Goal: Task Accomplishment & Management: Manage account settings

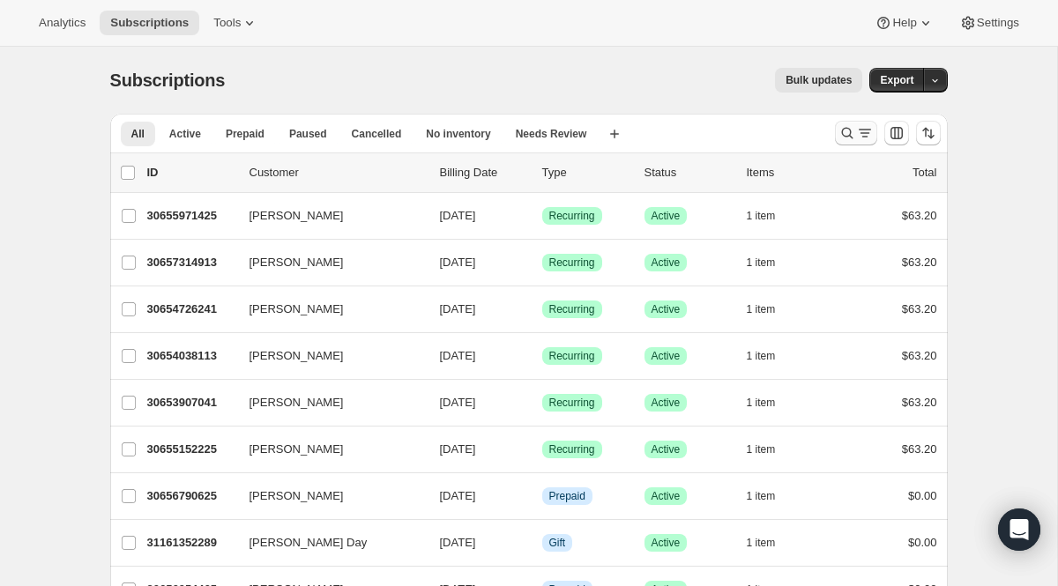
click at [845, 132] on icon "Search and filter results" at bounding box center [847, 133] width 18 height 18
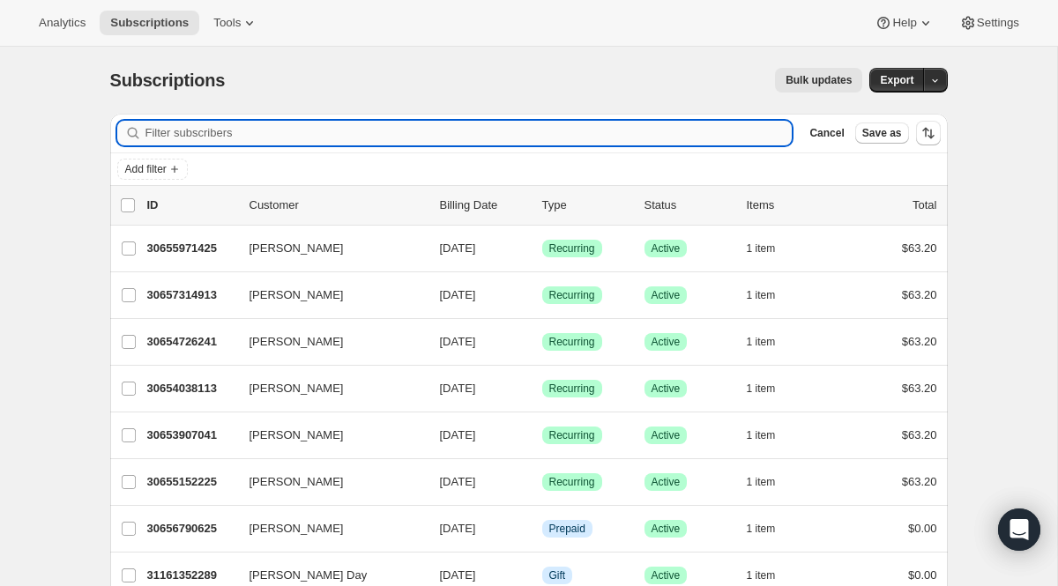
click at [371, 132] on input "Filter subscribers" at bounding box center [468, 133] width 647 height 25
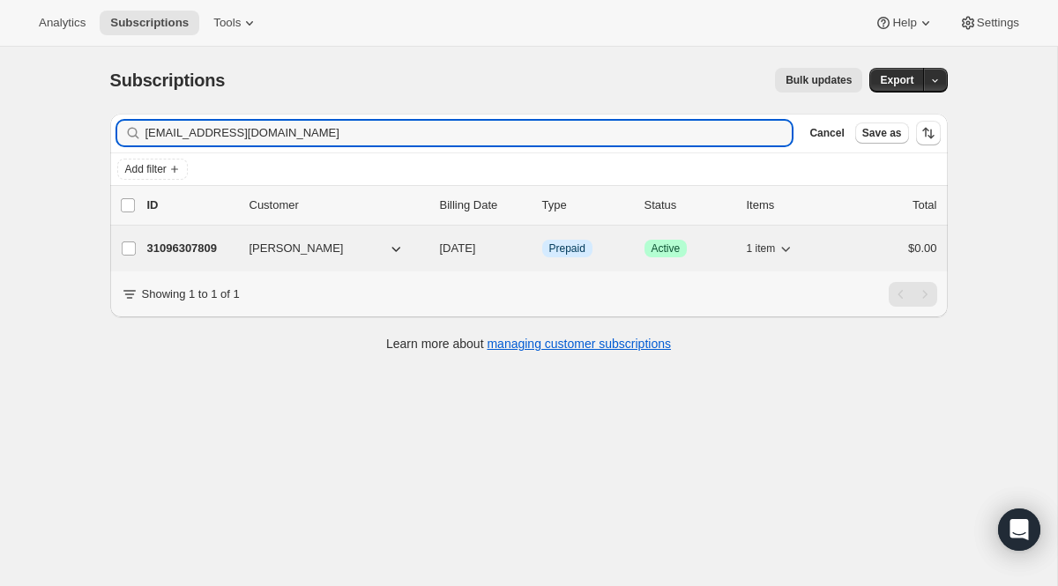
type input "[EMAIL_ADDRESS][DOMAIN_NAME]"
click at [201, 246] on p "31096307809" at bounding box center [191, 249] width 88 height 18
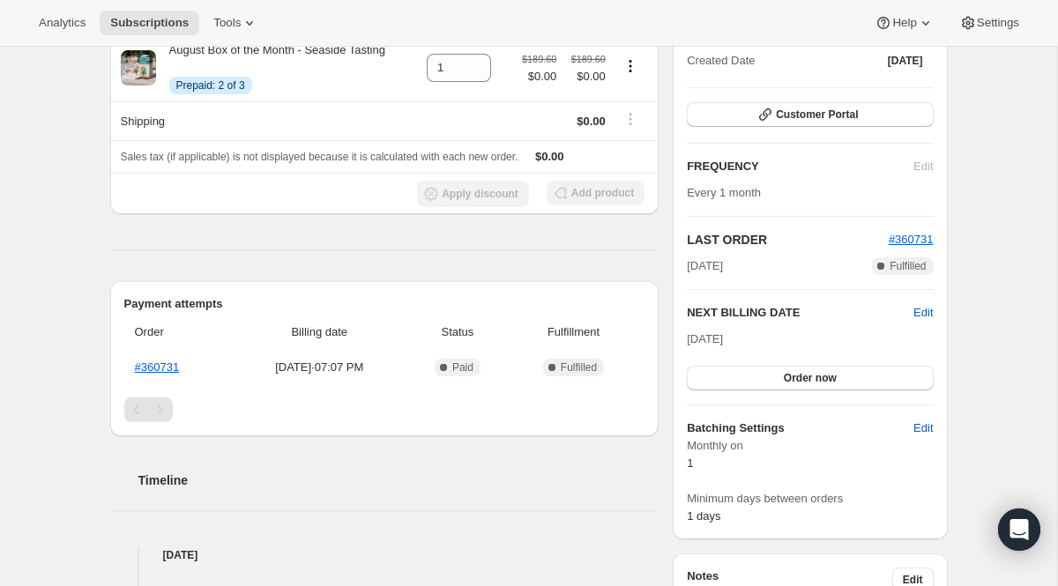
scroll to position [269, 0]
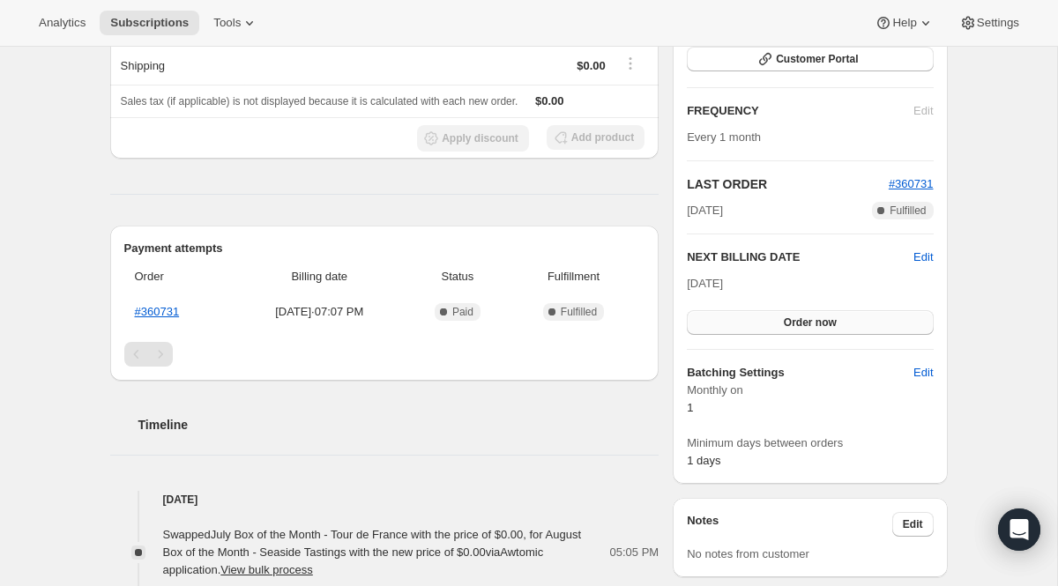
click at [820, 317] on span "Order now" at bounding box center [810, 323] width 53 height 14
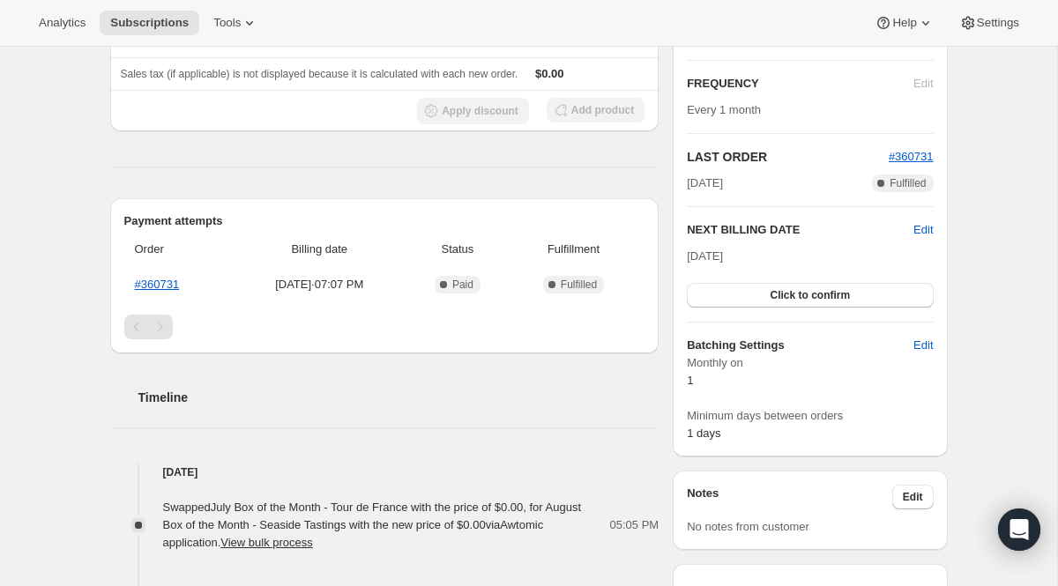
scroll to position [298, 0]
click at [928, 224] on span "Edit" at bounding box center [922, 229] width 19 height 18
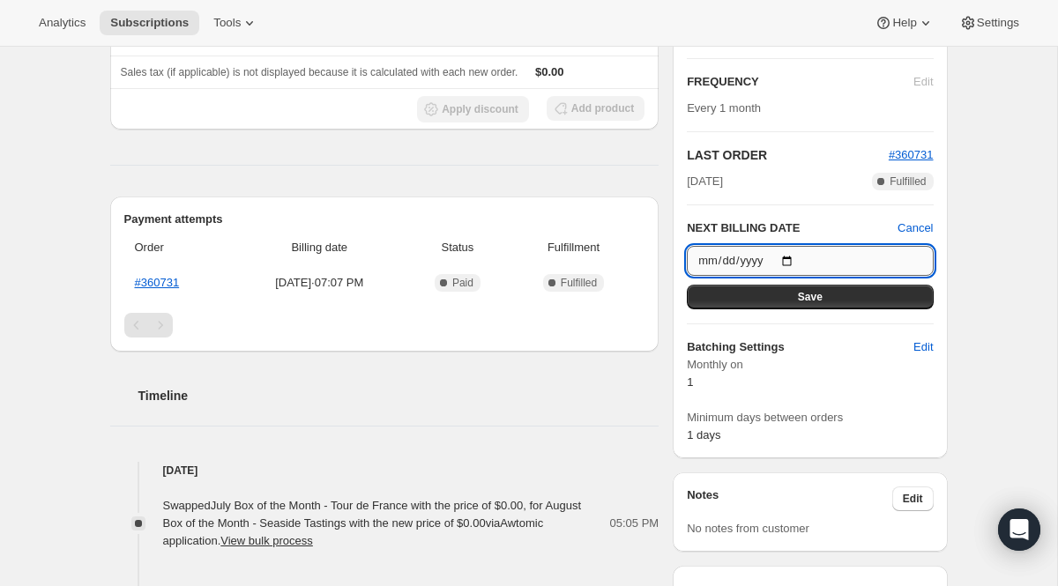
click at [790, 257] on input "[DATE]" at bounding box center [810, 261] width 246 height 30
type input "[DATE]"
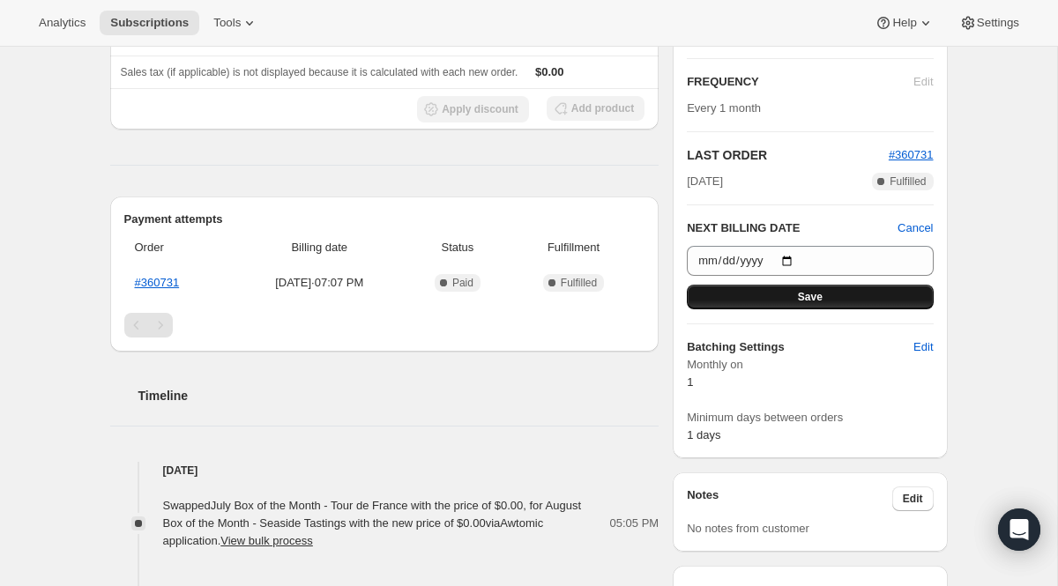
click at [839, 298] on button "Save" at bounding box center [810, 297] width 246 height 25
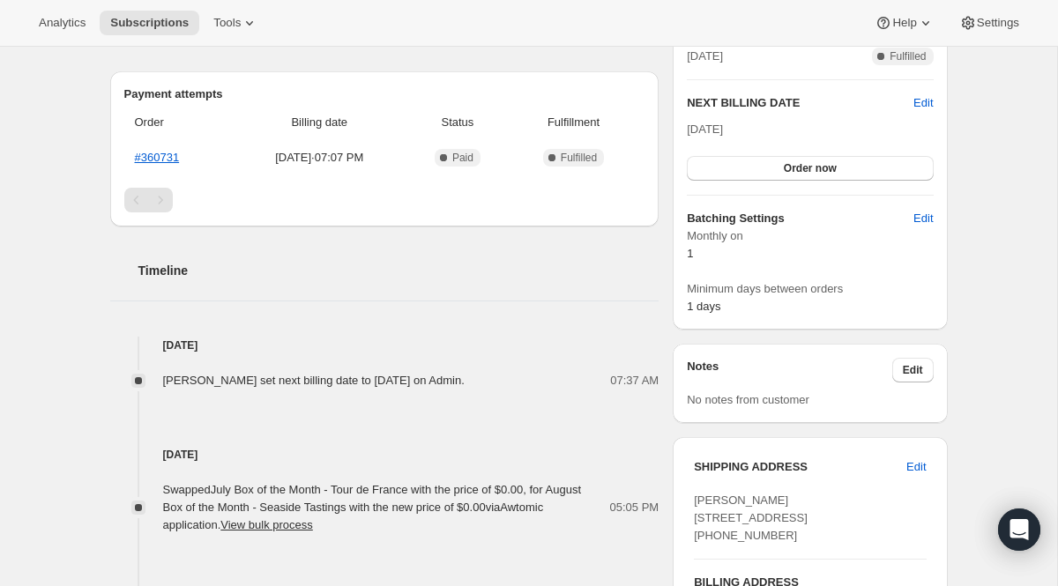
scroll to position [488, 0]
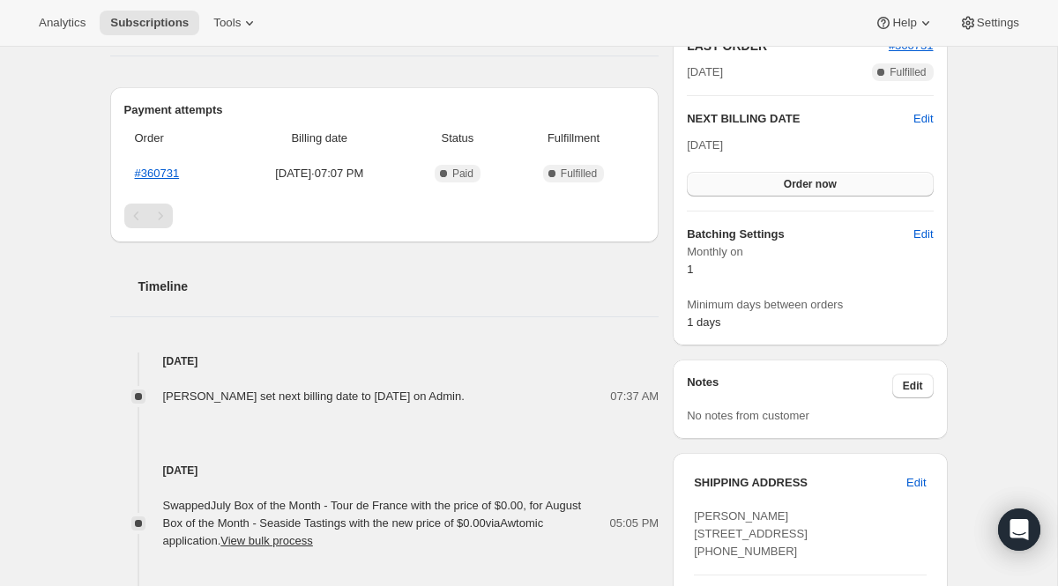
click at [803, 184] on span "Order now" at bounding box center [810, 184] width 53 height 14
click at [807, 188] on span "Click to confirm" at bounding box center [810, 184] width 80 height 14
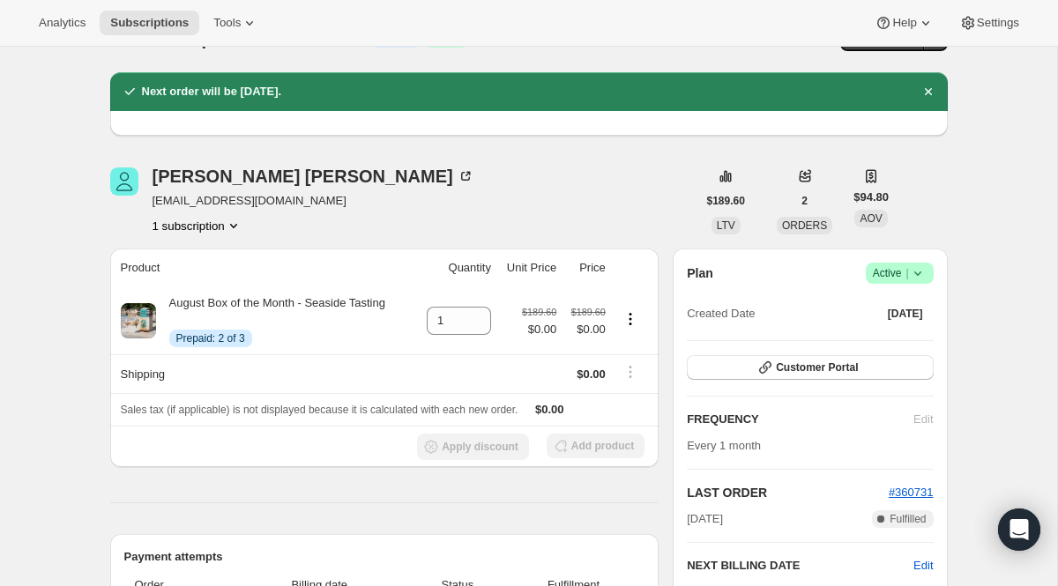
scroll to position [0, 0]
